Goal: Check status: Check status

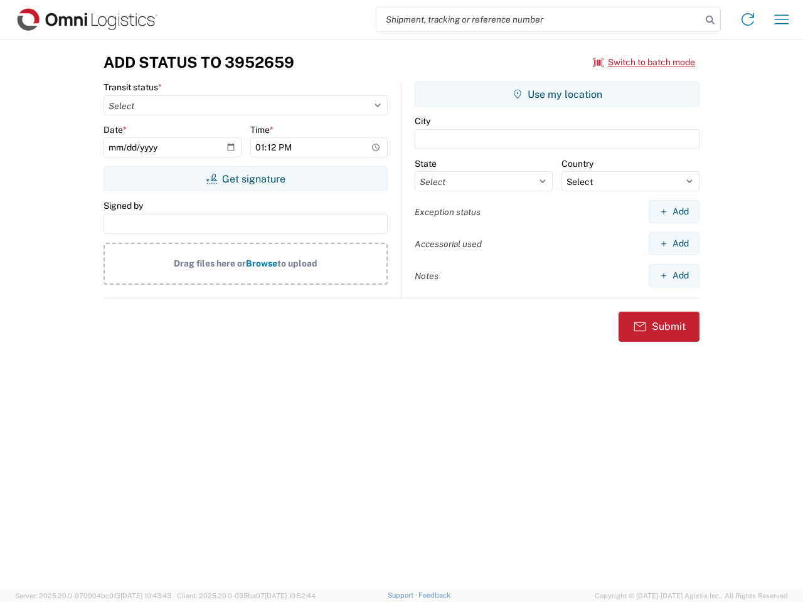
click at [539, 19] on input "search" at bounding box center [539, 20] width 325 height 24
click at [710, 20] on icon at bounding box center [711, 20] width 18 height 18
click at [748, 19] on icon at bounding box center [748, 19] width 20 height 20
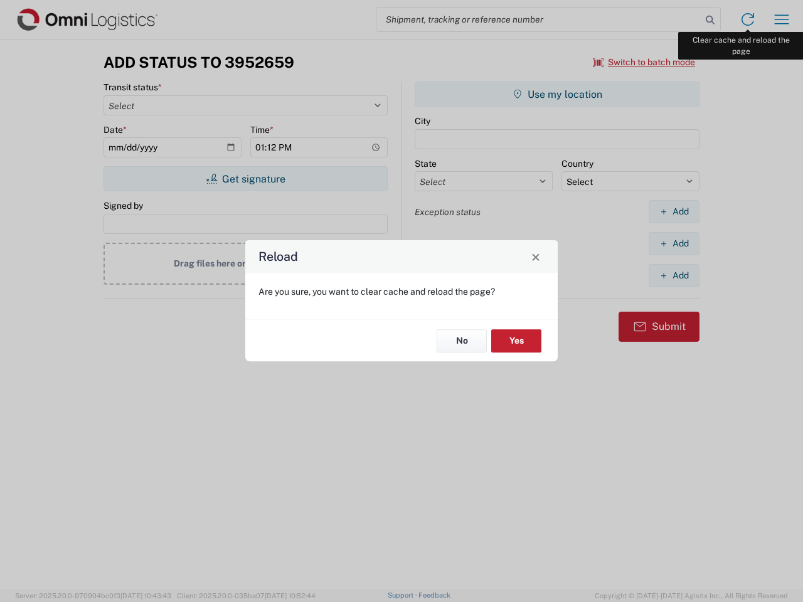
click at [782, 19] on div "Reload Are you sure, you want to clear cache and reload the page? No Yes" at bounding box center [401, 301] width 803 height 602
click at [645, 62] on div "Reload Are you sure, you want to clear cache and reload the page? No Yes" at bounding box center [401, 301] width 803 height 602
click at [245, 179] on div "Reload Are you sure, you want to clear cache and reload the page? No Yes" at bounding box center [401, 301] width 803 height 602
click at [557, 94] on div "Reload Are you sure, you want to clear cache and reload the page? No Yes" at bounding box center [401, 301] width 803 height 602
click at [674, 211] on div "Reload Are you sure, you want to clear cache and reload the page? No Yes" at bounding box center [401, 301] width 803 height 602
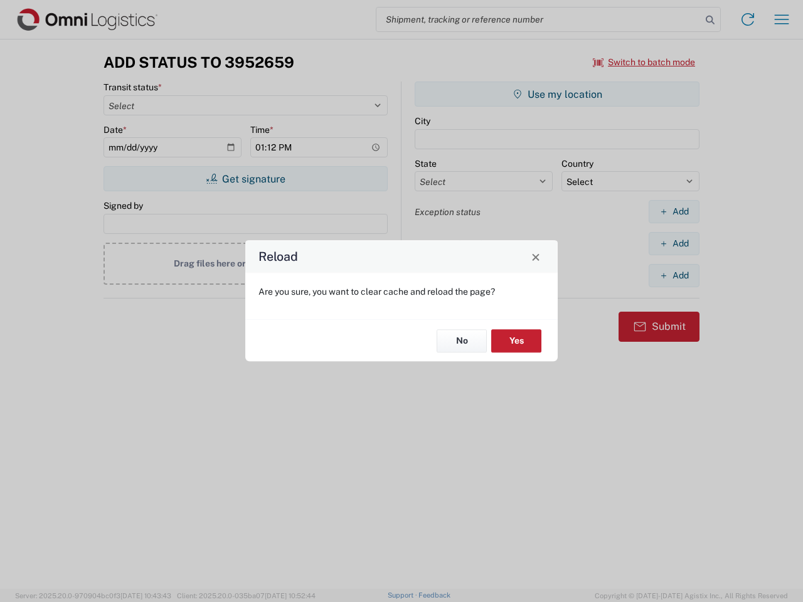
click at [674, 243] on div "Reload Are you sure, you want to clear cache and reload the page? No Yes" at bounding box center [401, 301] width 803 height 602
click at [674, 275] on div "Reload Are you sure, you want to clear cache and reload the page? No Yes" at bounding box center [401, 301] width 803 height 602
